Goal: Task Accomplishment & Management: Complete application form

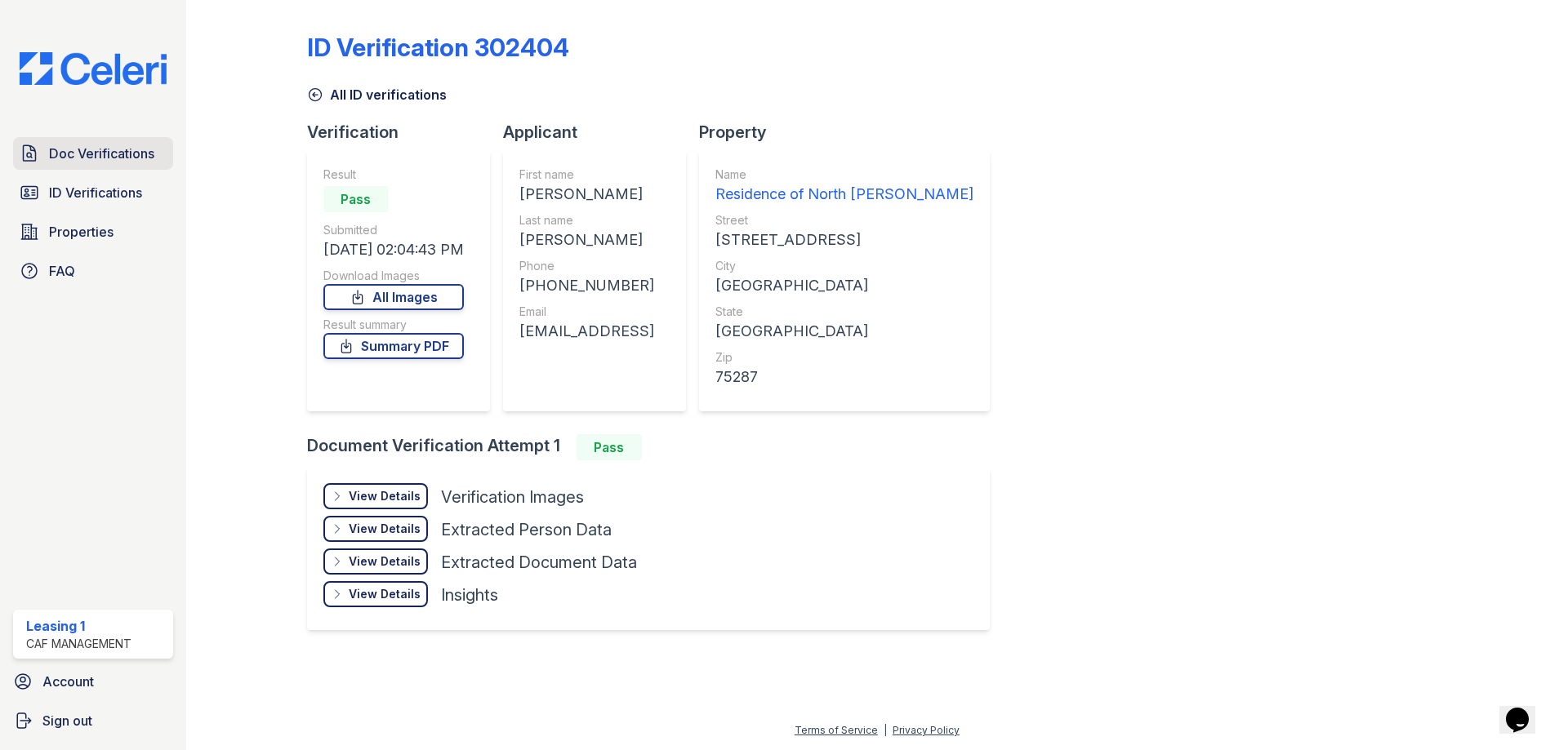
click at [135, 150] on span "Doc Verifications" at bounding box center [101, 153] width 105 height 19
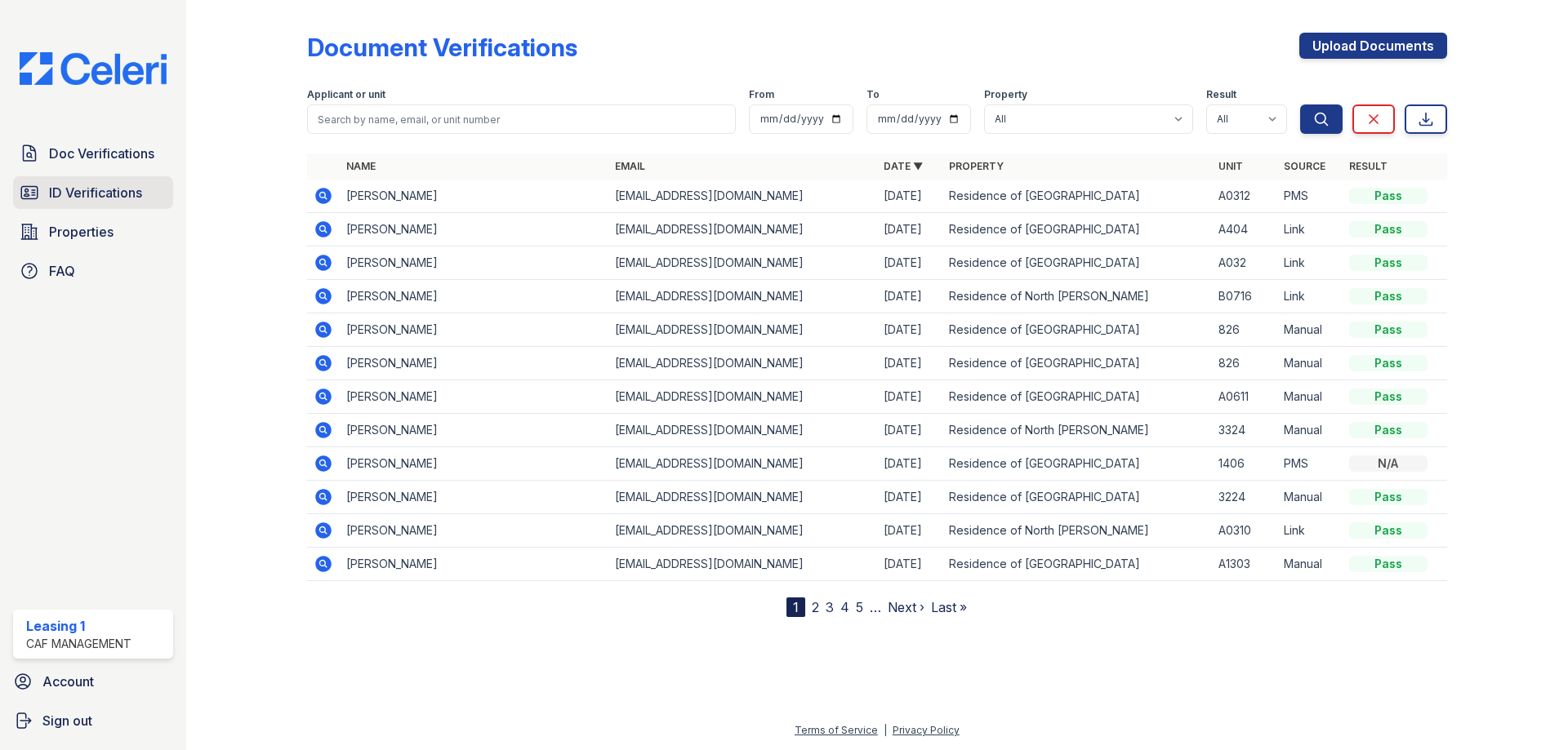
click at [126, 192] on span "ID Verifications" at bounding box center [95, 193] width 93 height 19
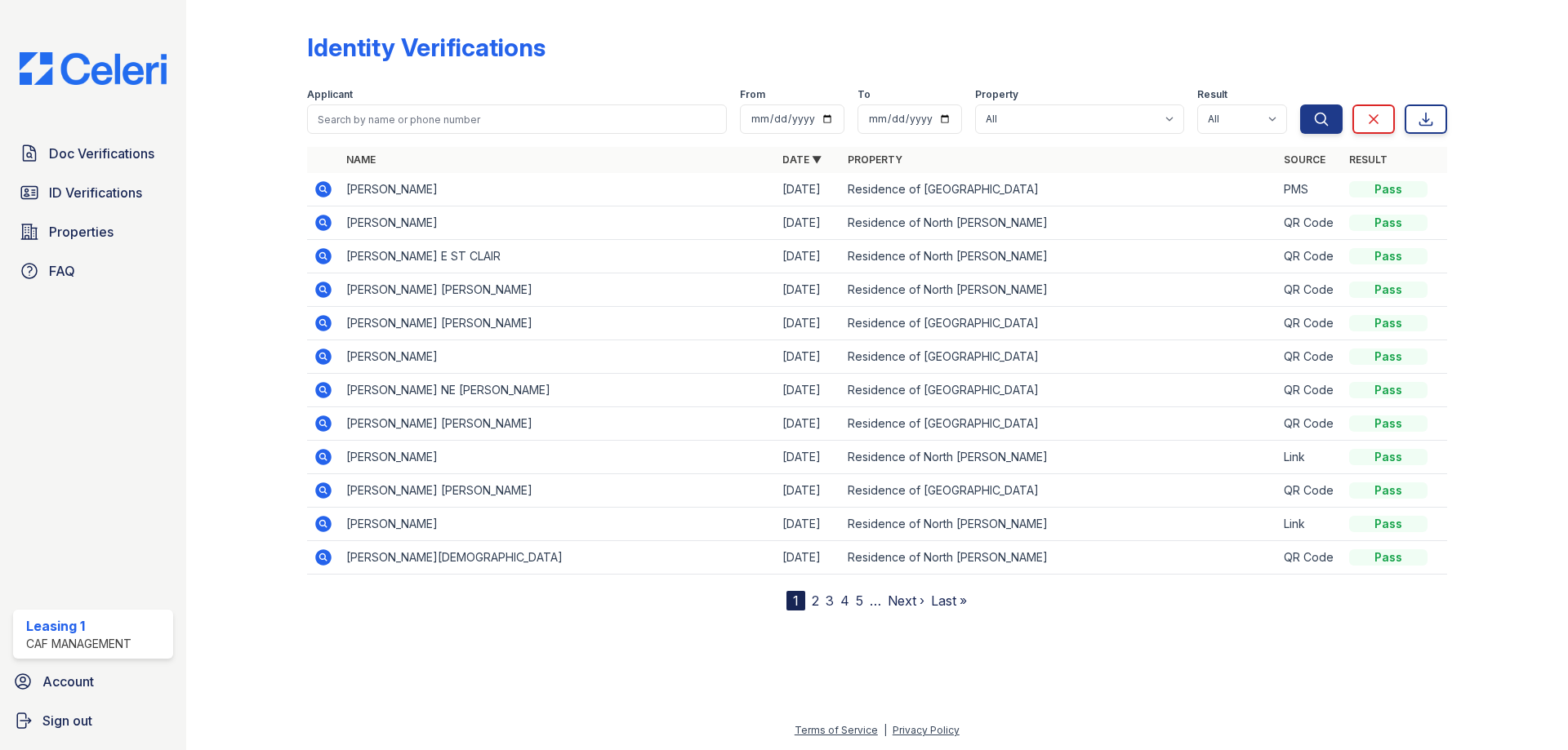
click at [330, 183] on icon at bounding box center [323, 189] width 19 height 19
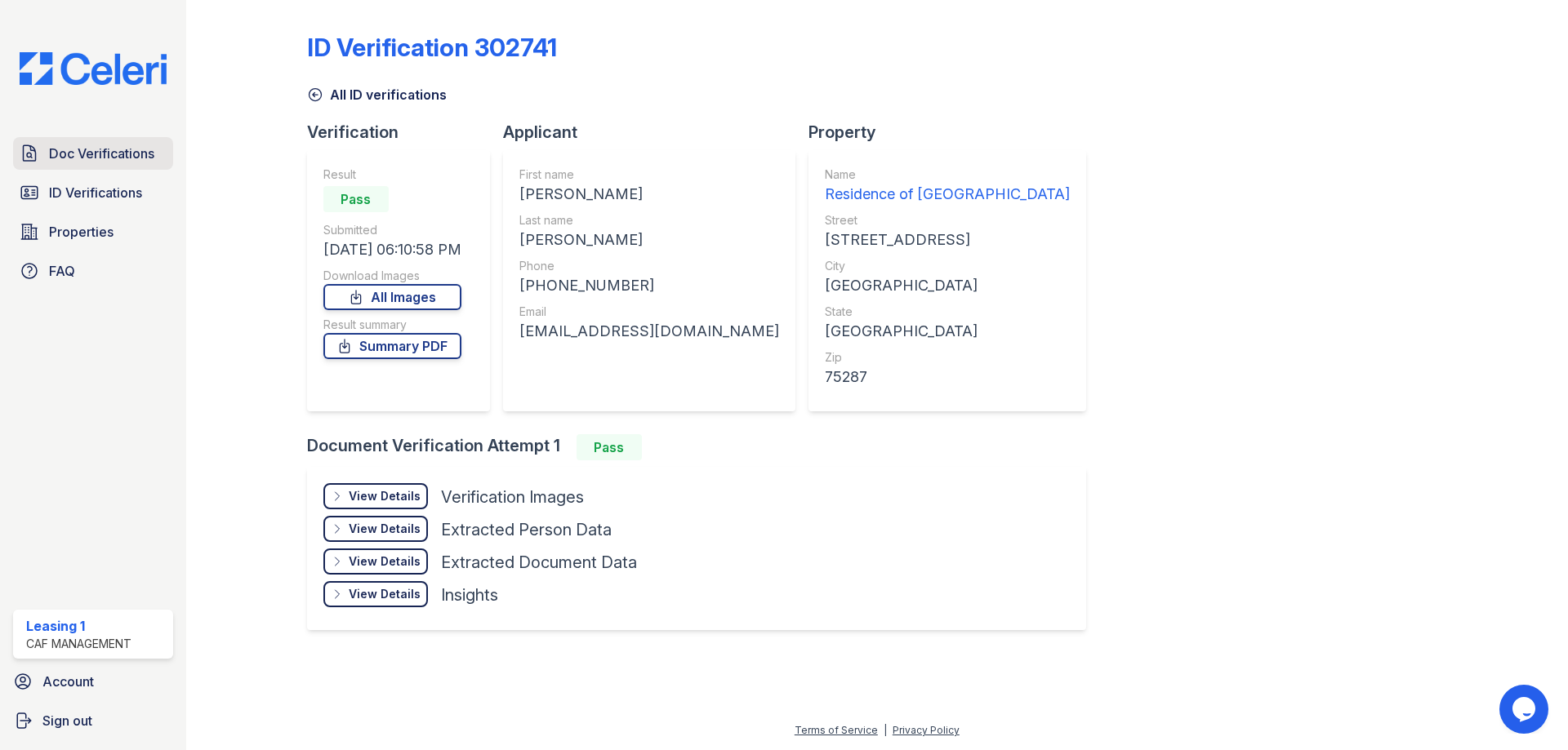
click at [129, 142] on link "Doc Verifications" at bounding box center [93, 153] width 160 height 33
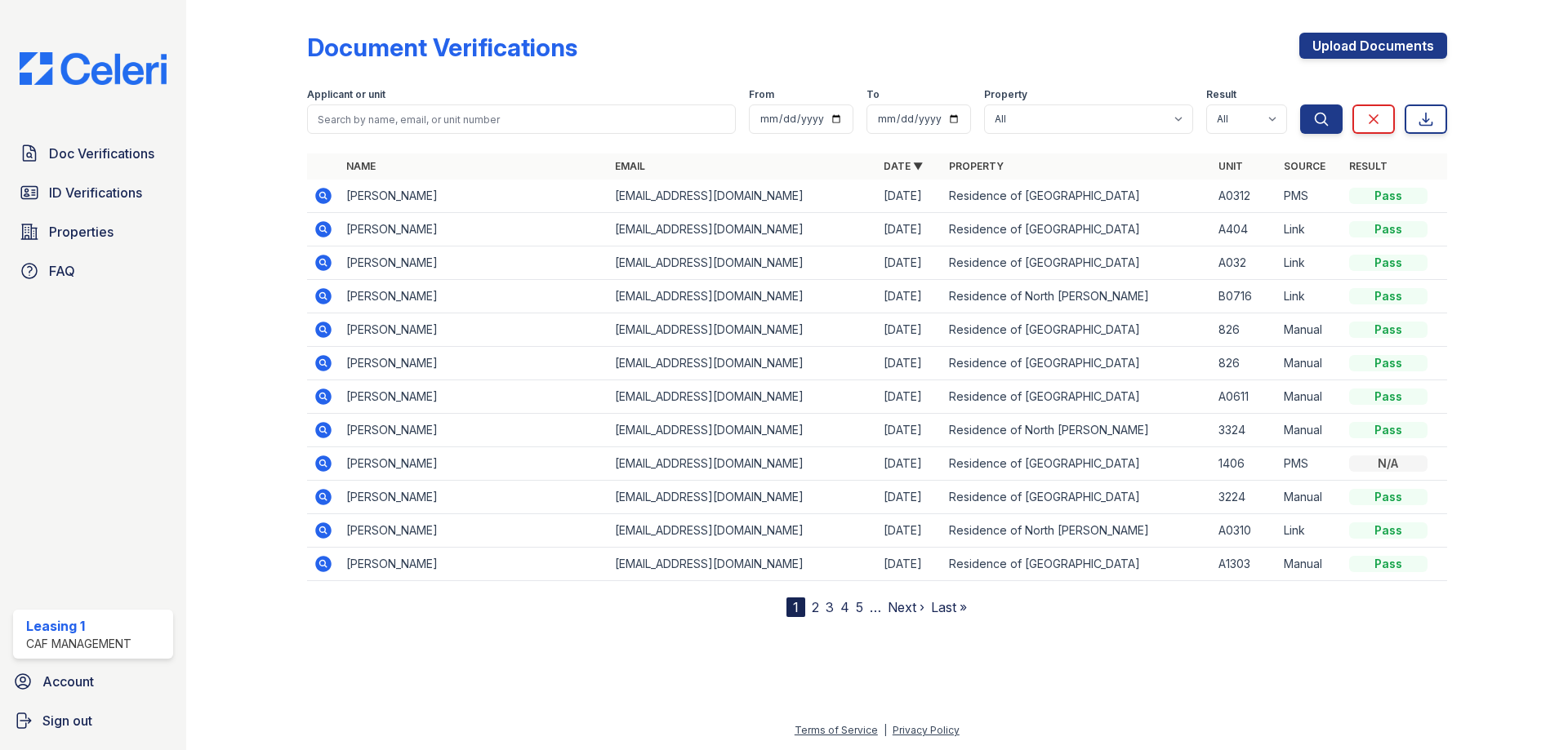
click at [330, 197] on icon at bounding box center [323, 196] width 16 height 16
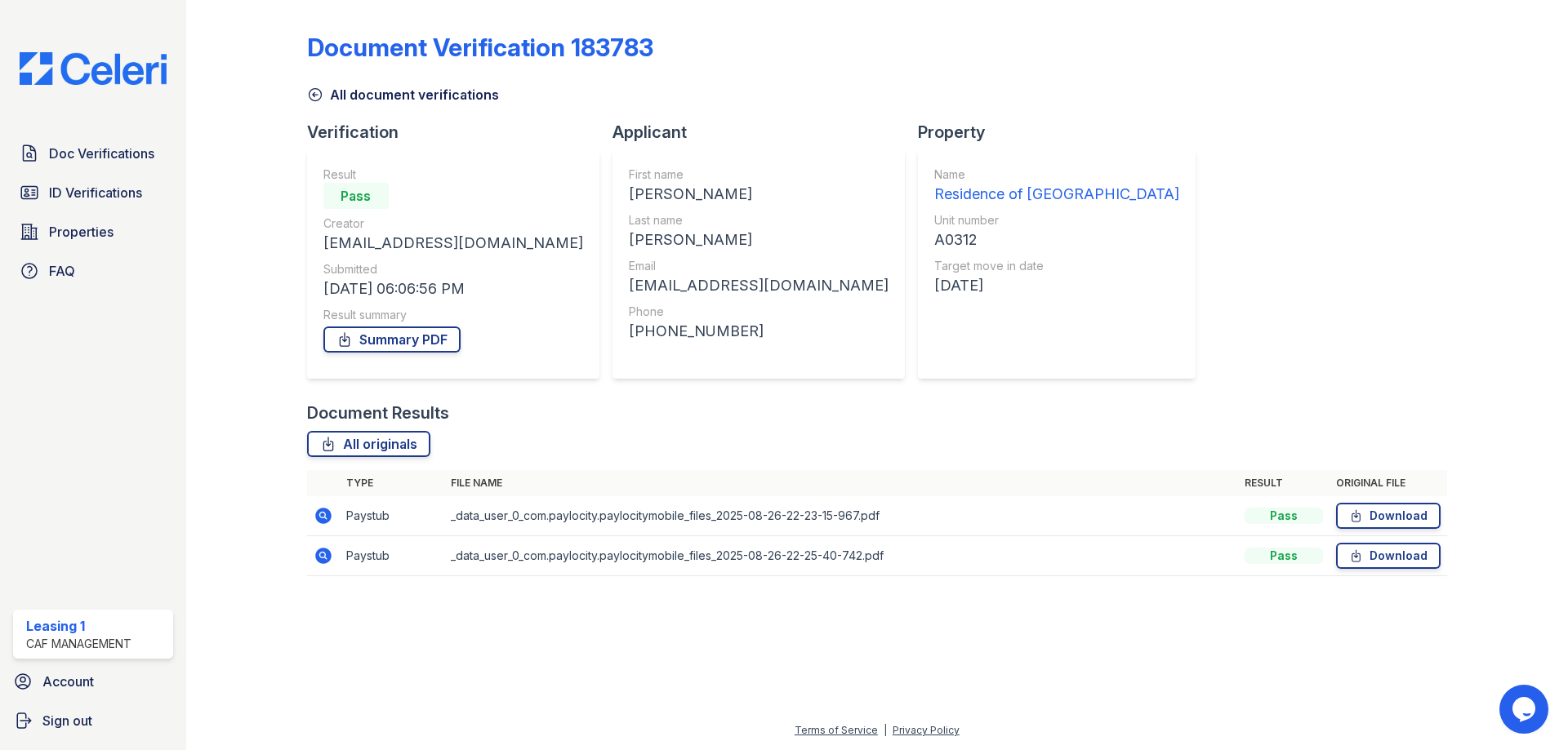
click at [325, 516] on icon at bounding box center [323, 516] width 19 height 19
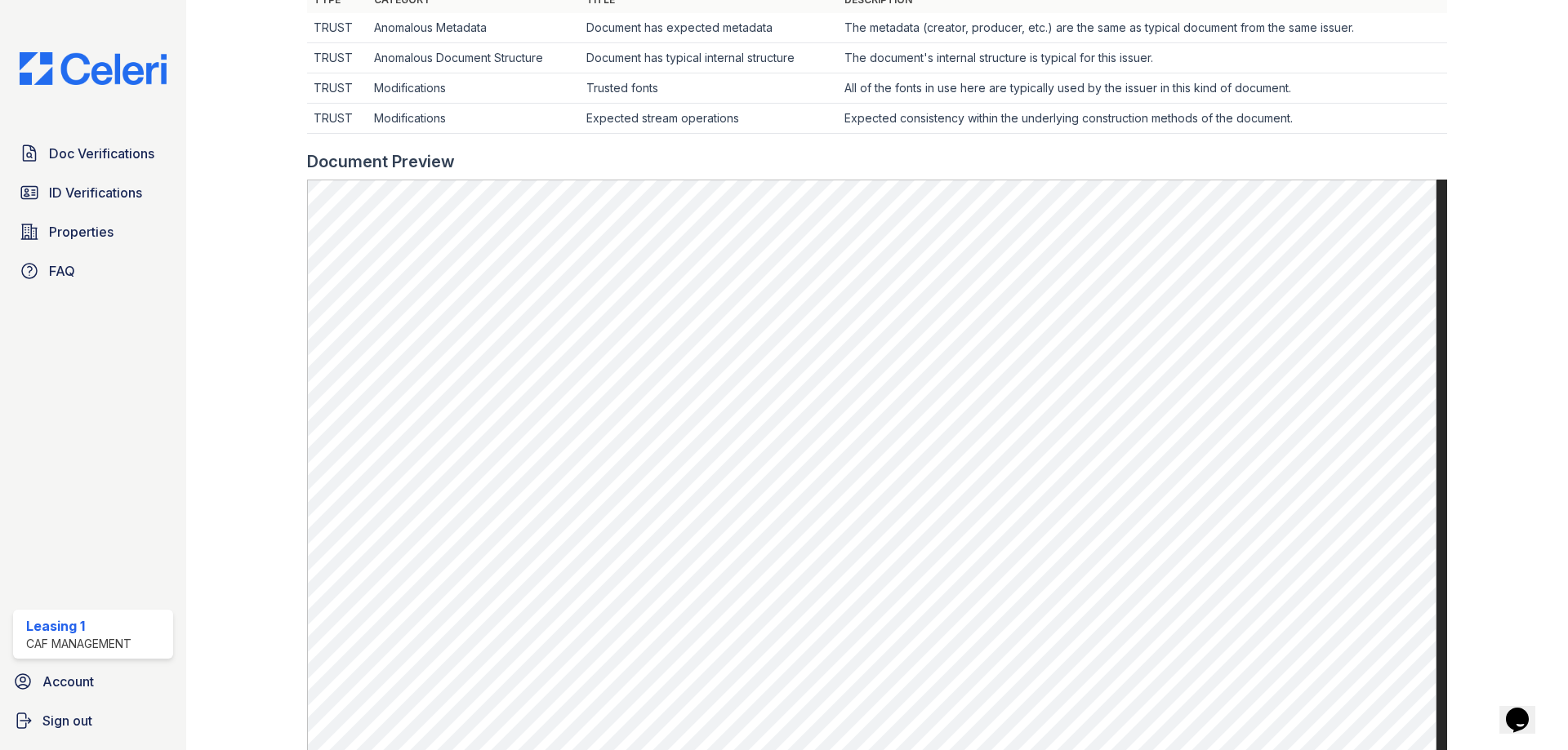
scroll to position [81, 0]
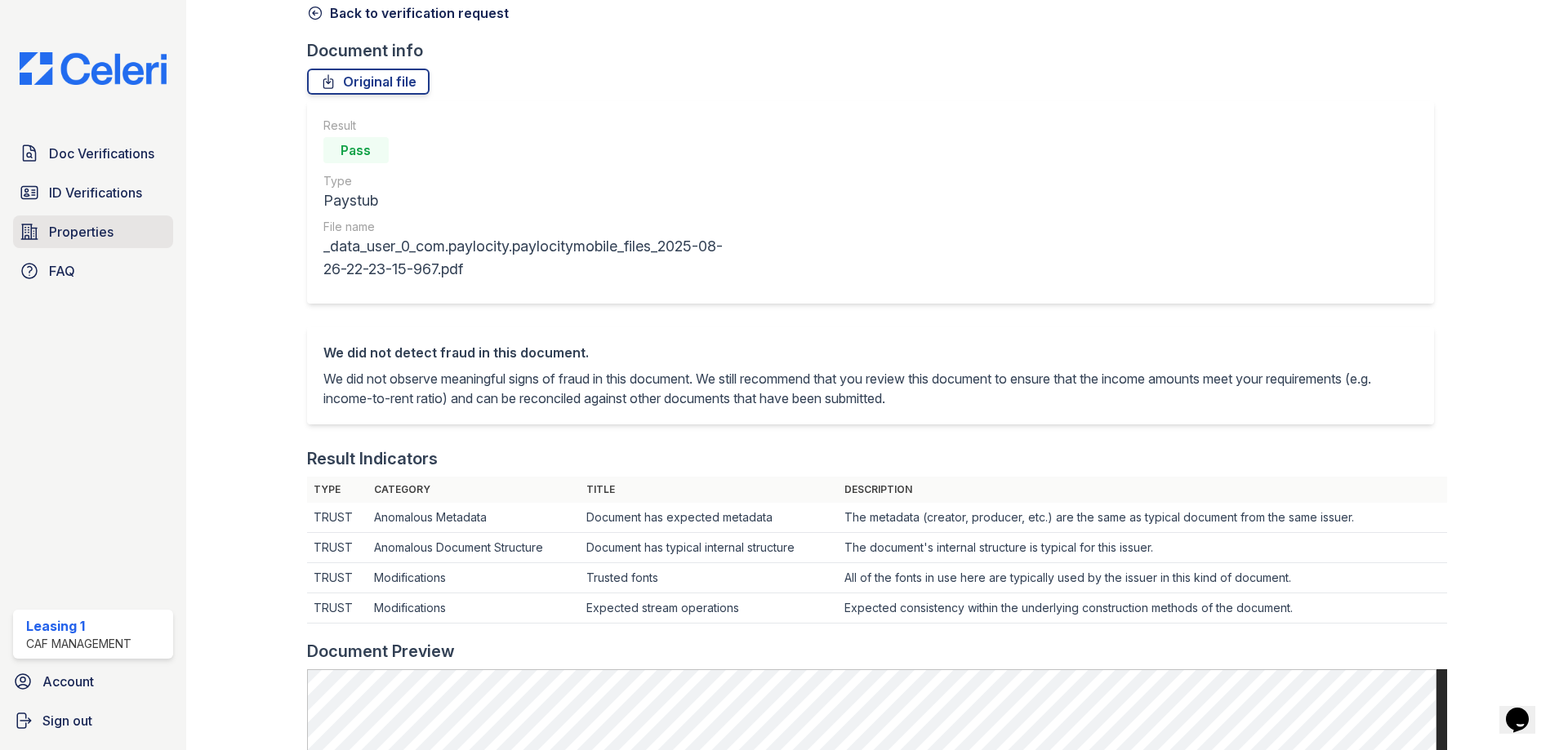
click at [90, 235] on span "Properties" at bounding box center [81, 232] width 65 height 19
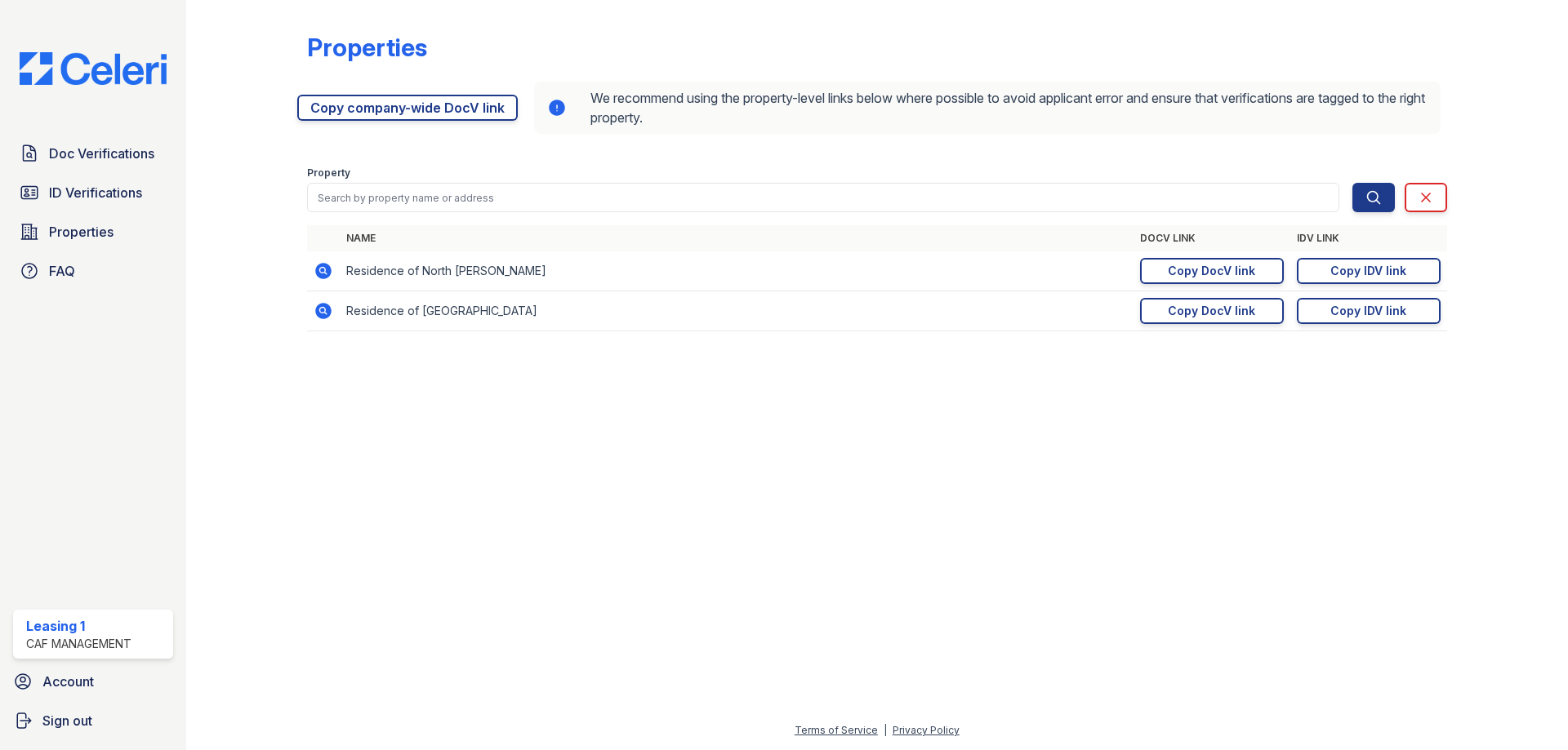
click at [320, 277] on icon at bounding box center [323, 271] width 16 height 16
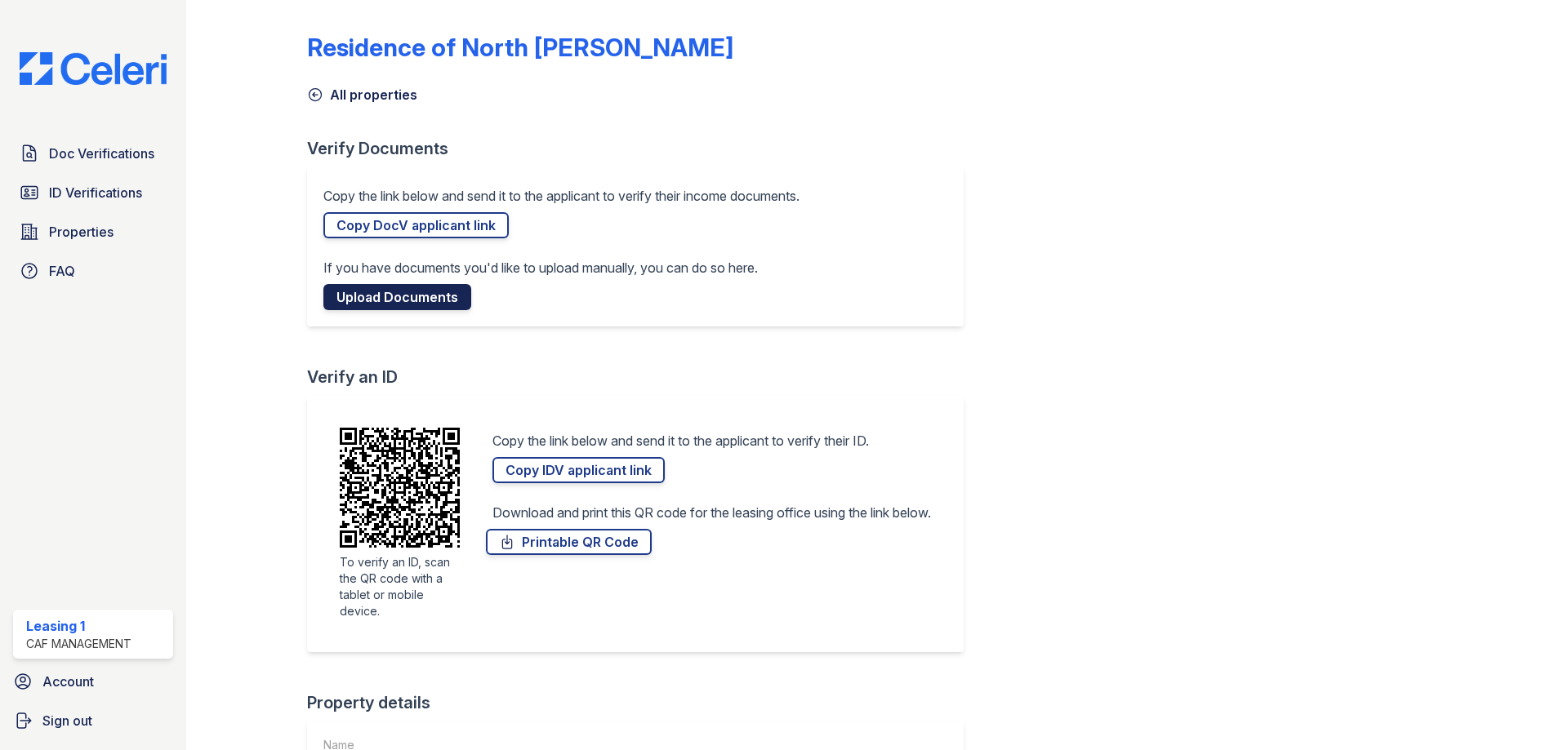
click at [413, 296] on link "Upload Documents" at bounding box center [397, 298] width 148 height 27
